Goal: Register for event/course

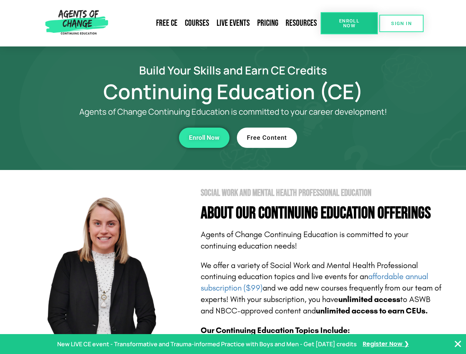
click at [233, 177] on section "Social Work and Mental Health Professional Education About Our Continuing Educa…" at bounding box center [233, 325] width 466 height 310
click at [301, 23] on link "Resources" at bounding box center [301, 23] width 39 height 17
click at [349, 23] on span "Enroll Now" at bounding box center [349, 23] width 34 height 10
click at [401, 23] on span "SIGN IN" at bounding box center [401, 23] width 21 height 5
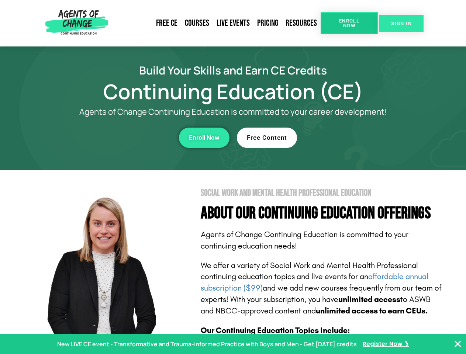
click at [401, 23] on span "SIGN IN" at bounding box center [401, 23] width 21 height 5
click at [128, 137] on div "Enroll Now" at bounding box center [128, 138] width 203 height 20
click at [204, 137] on span "Enroll Now" at bounding box center [204, 138] width 31 height 6
